Goal: Information Seeking & Learning: Learn about a topic

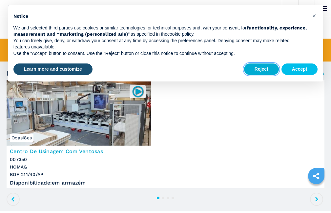
click at [262, 67] on button "Reject" at bounding box center [261, 70] width 35 height 12
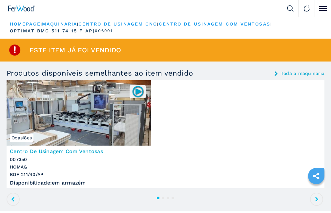
click at [137, 91] on img at bounding box center [137, 91] width 13 height 13
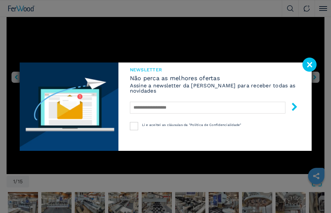
scroll to position [66, 0]
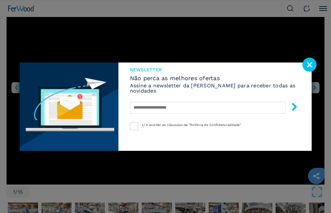
click at [311, 63] on image at bounding box center [309, 65] width 14 height 14
